Goal: Check status: Check status

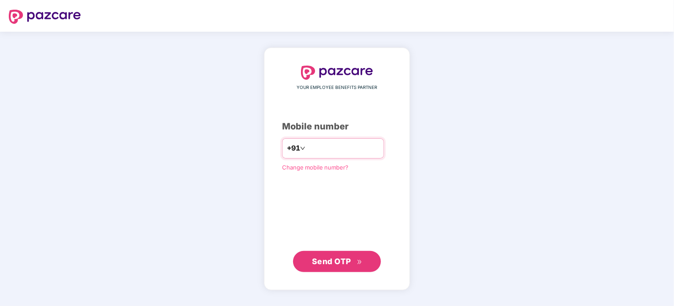
click at [324, 148] on input "number" at bounding box center [343, 148] width 72 height 14
type input "**********"
click at [339, 254] on button "Send OTP" at bounding box center [337, 261] width 88 height 21
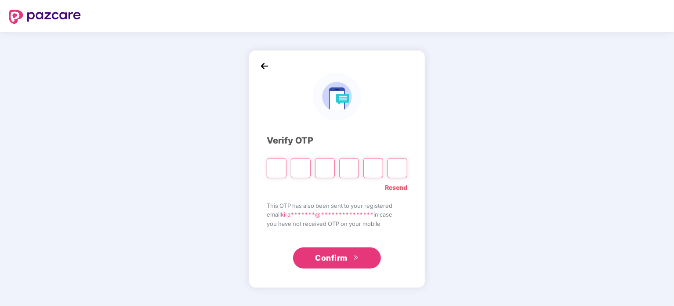
paste input "*"
type input "*"
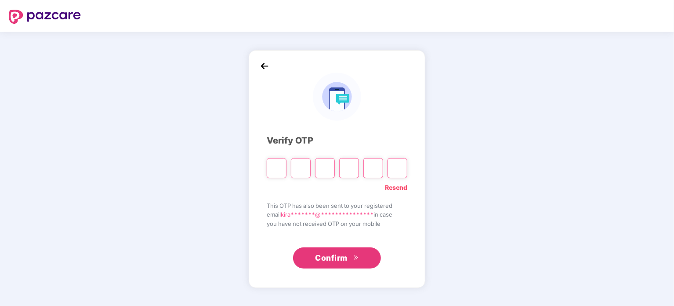
type input "*"
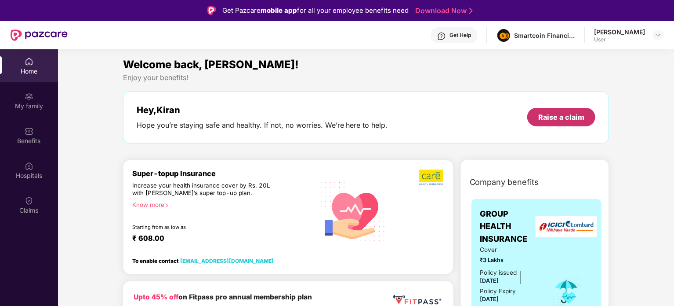
click at [568, 116] on div "Raise a claim" at bounding box center [562, 117] width 46 height 10
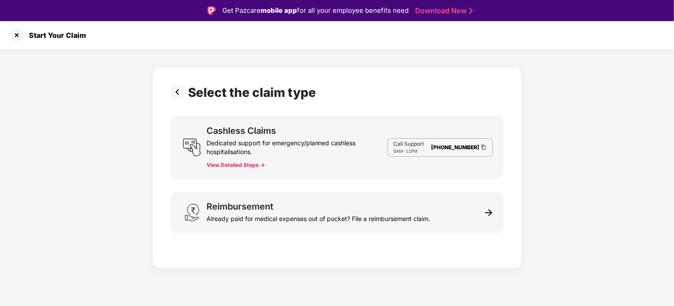
click at [248, 164] on button "View Detailed Steps ->" at bounding box center [236, 164] width 58 height 7
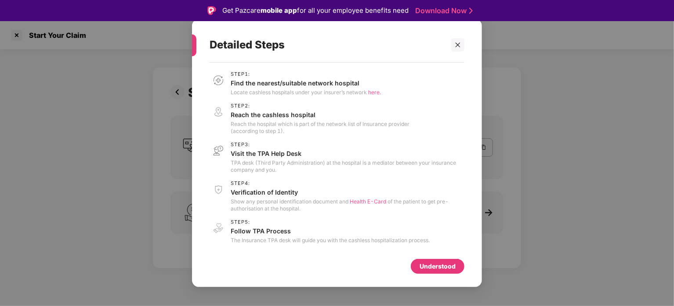
click at [427, 267] on div "Understood" at bounding box center [438, 266] width 36 height 10
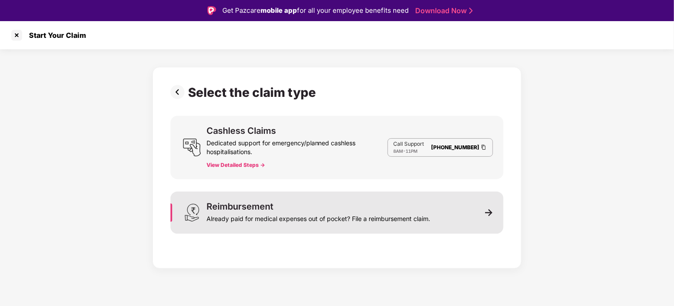
click at [434, 211] on div "Reimbursement Already paid for medical expenses out of pocket? File a reimburse…" at bounding box center [337, 212] width 333 height 42
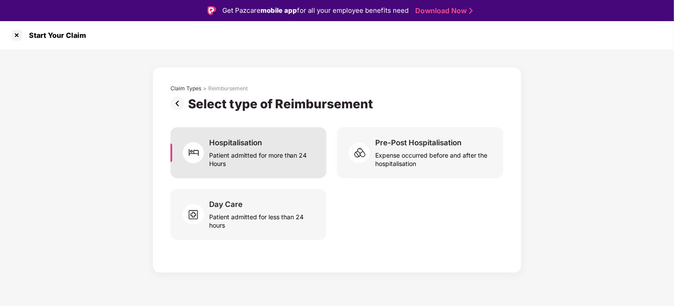
click at [266, 146] on div "Hospitalisation Patient admitted for more than 24 Hours" at bounding box center [262, 153] width 107 height 30
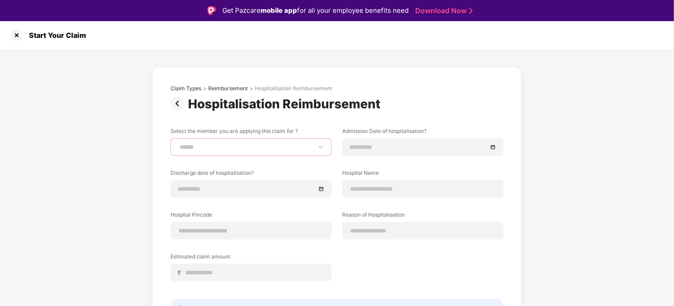
click at [244, 147] on select "**********" at bounding box center [251, 146] width 146 height 7
click at [412, 224] on div "Reason of Hospitalisation" at bounding box center [422, 225] width 161 height 29
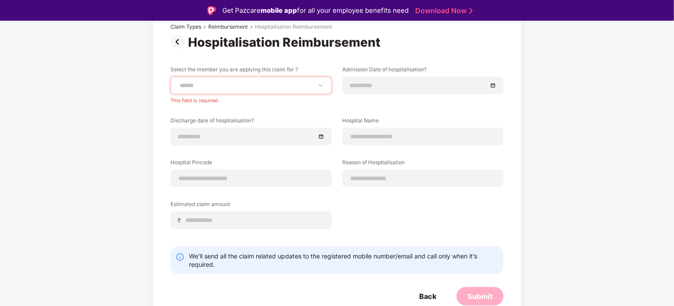
scroll to position [62, 0]
click at [415, 234] on div "**********" at bounding box center [337, 153] width 333 height 176
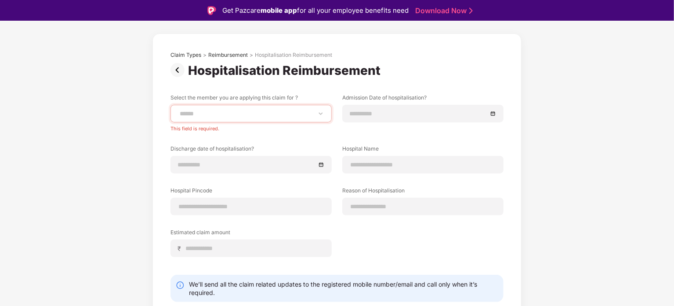
scroll to position [18, 0]
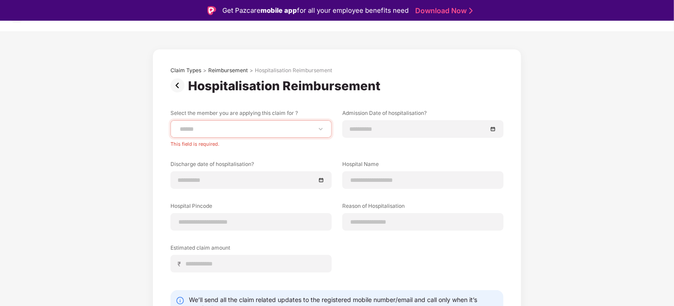
click at [177, 96] on div "**********" at bounding box center [337, 208] width 333 height 282
click at [332, 103] on div "**********" at bounding box center [337, 208] width 333 height 282
click at [307, 128] on select "**********" at bounding box center [251, 128] width 146 height 7
drag, startPoint x: 430, startPoint y: 59, endPoint x: 363, endPoint y: 95, distance: 76.1
click at [430, 59] on div "**********" at bounding box center [337, 210] width 369 height 322
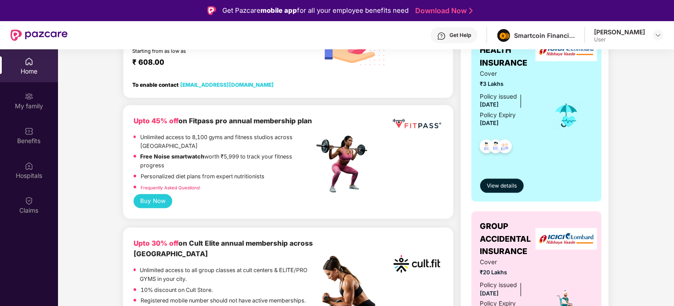
scroll to position [308, 0]
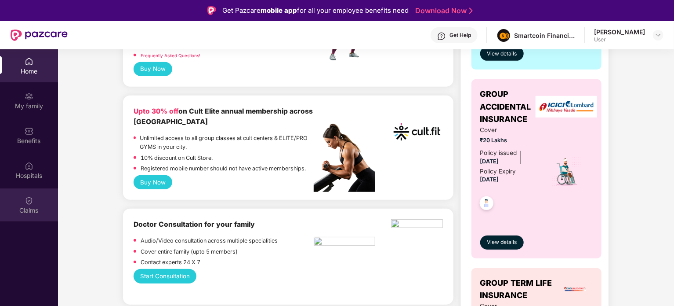
click at [26, 202] on img at bounding box center [29, 200] width 9 height 9
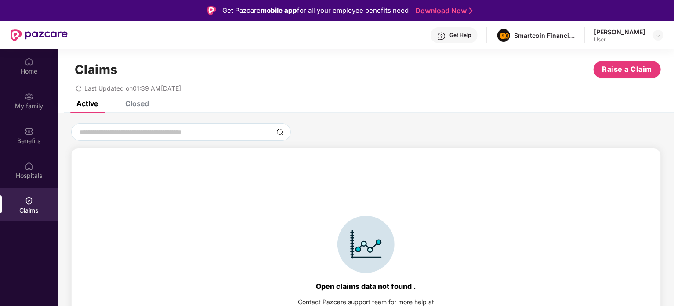
scroll to position [0, 0]
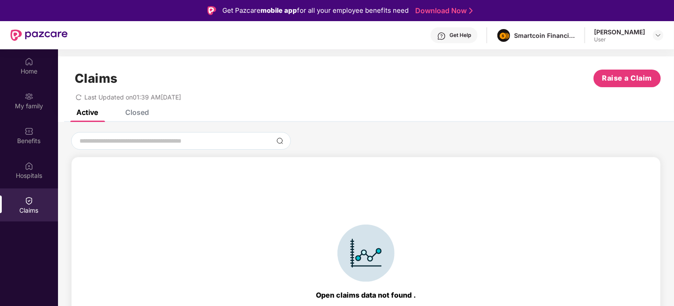
click at [139, 112] on div "Closed" at bounding box center [137, 112] width 24 height 9
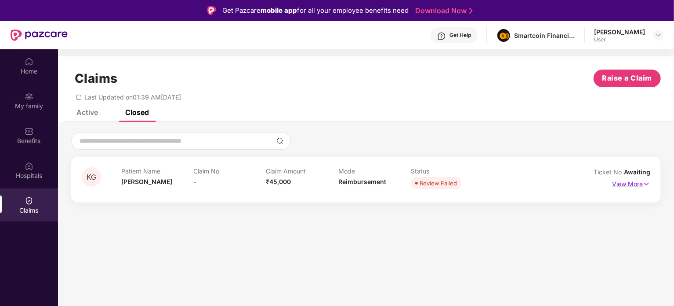
click at [637, 184] on p "View More" at bounding box center [631, 183] width 38 height 12
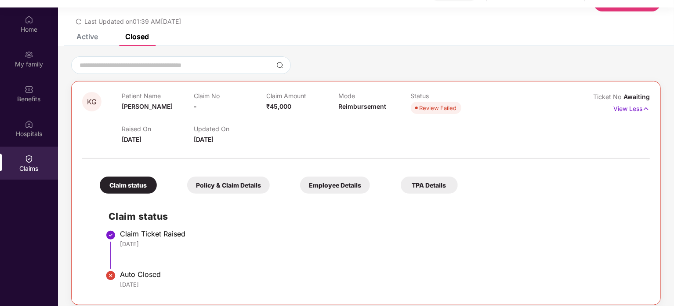
scroll to position [49, 0]
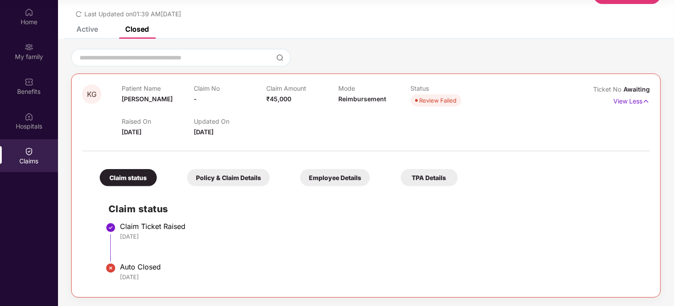
click at [419, 94] on span "Review Failed" at bounding box center [436, 100] width 51 height 12
click at [428, 100] on div "Review Failed" at bounding box center [438, 100] width 37 height 9
click at [219, 125] on div "Updated On 25 Aug 2025" at bounding box center [230, 126] width 72 height 19
click at [209, 174] on div "Policy & Claim Details" at bounding box center [228, 177] width 83 height 17
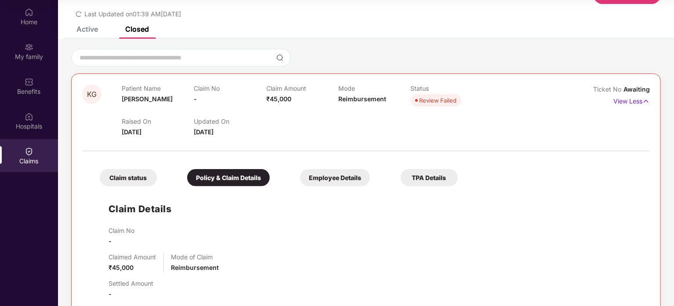
click at [122, 180] on div "Claim status" at bounding box center [128, 177] width 57 height 17
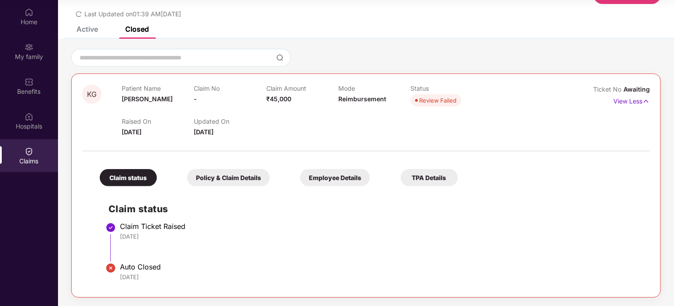
click at [230, 181] on div "Policy & Claim Details" at bounding box center [228, 177] width 83 height 17
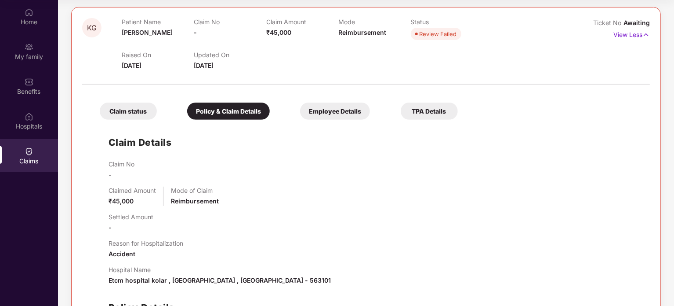
scroll to position [16, 0]
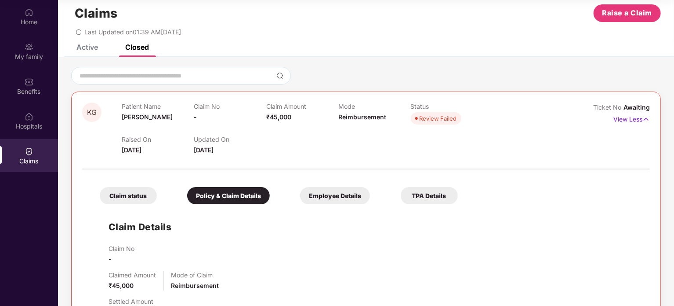
click at [340, 191] on div "Employee Details" at bounding box center [335, 195] width 70 height 17
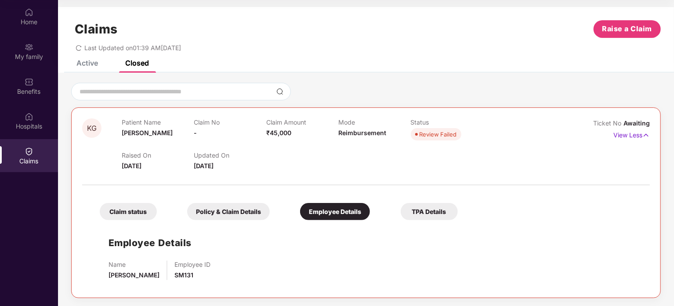
scroll to position [0, 0]
click at [427, 211] on div "TPA Details" at bounding box center [429, 210] width 57 height 17
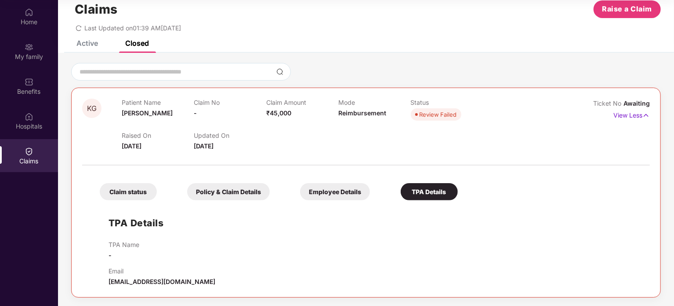
scroll to position [0, 0]
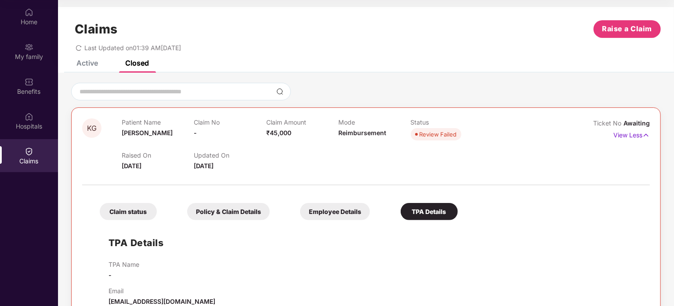
click at [197, 160] on div "Updated On 25 Aug 2025" at bounding box center [230, 160] width 72 height 19
click at [419, 131] on span "Review Failed" at bounding box center [436, 134] width 51 height 12
click at [441, 137] on div "Review Failed" at bounding box center [438, 134] width 37 height 9
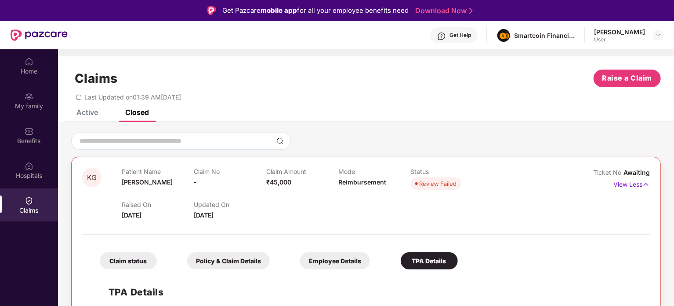
click at [83, 111] on div "Active" at bounding box center [88, 112] width 22 height 9
